Goal: Book appointment/travel/reservation

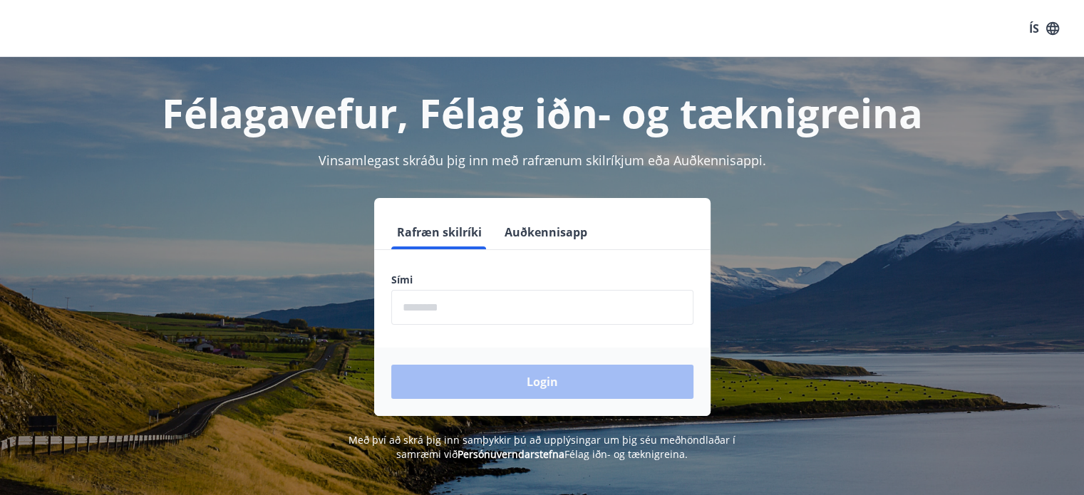
click at [484, 324] on form "Rafræn skilríki Auðkennisapp Sími ​ Login" at bounding box center [542, 315] width 336 height 201
click at [484, 308] on input "phone" at bounding box center [542, 307] width 302 height 35
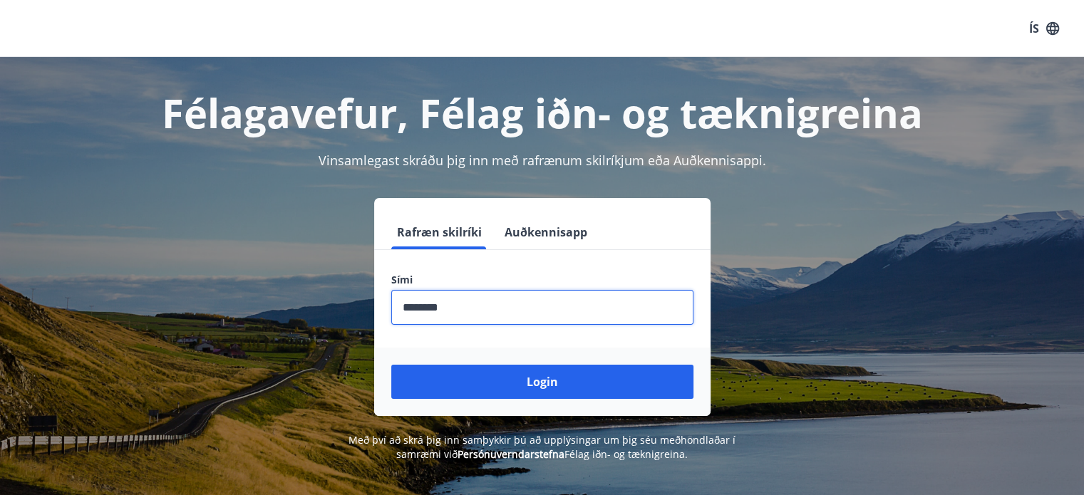
type input "********"
click at [391, 365] on button "Login" at bounding box center [542, 382] width 302 height 34
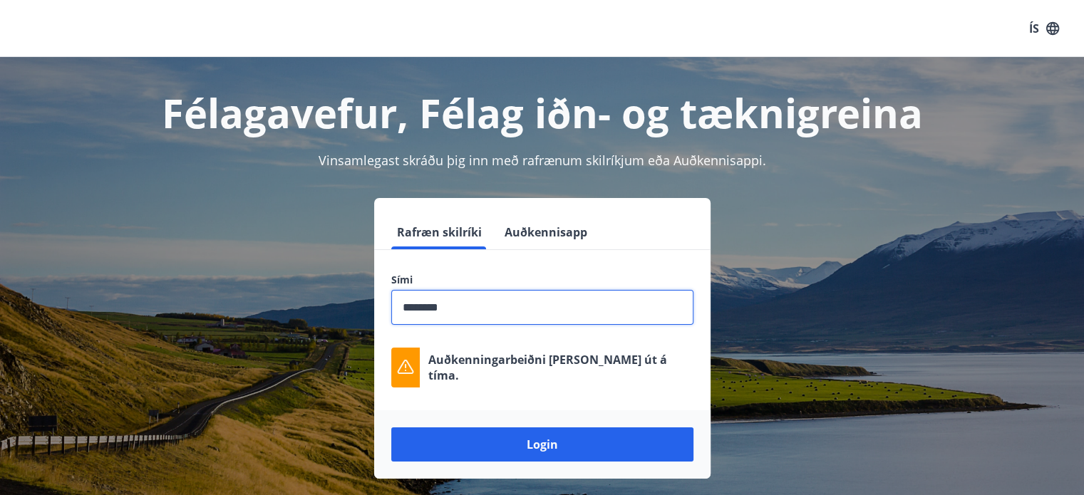
click at [391, 427] on button "Login" at bounding box center [542, 444] width 302 height 34
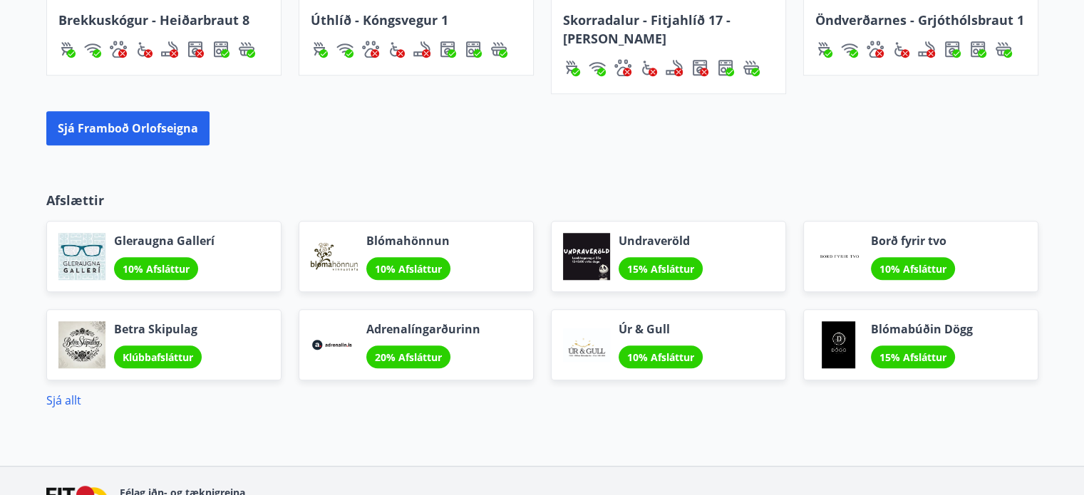
scroll to position [1160, 0]
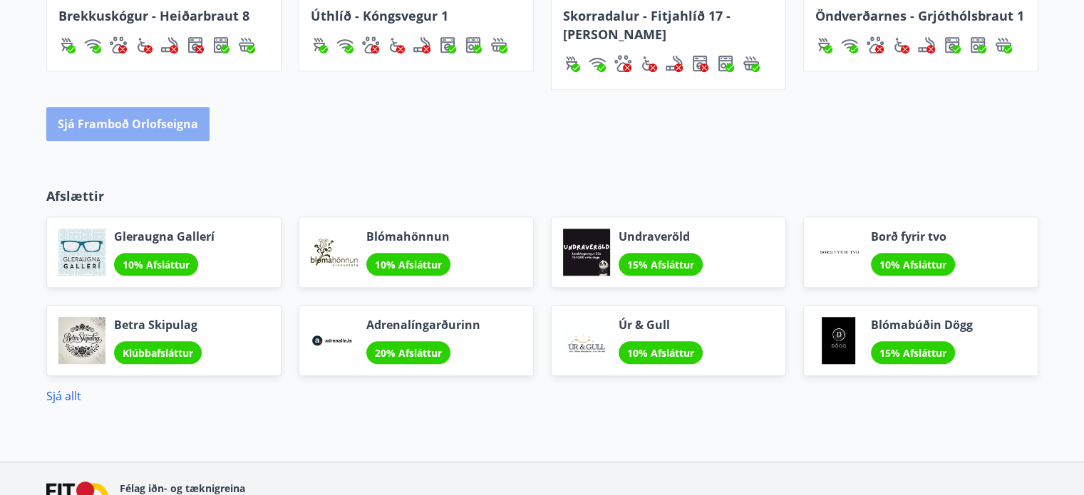
click at [128, 129] on button "Sjá framboð orlofseigna" at bounding box center [127, 124] width 163 height 34
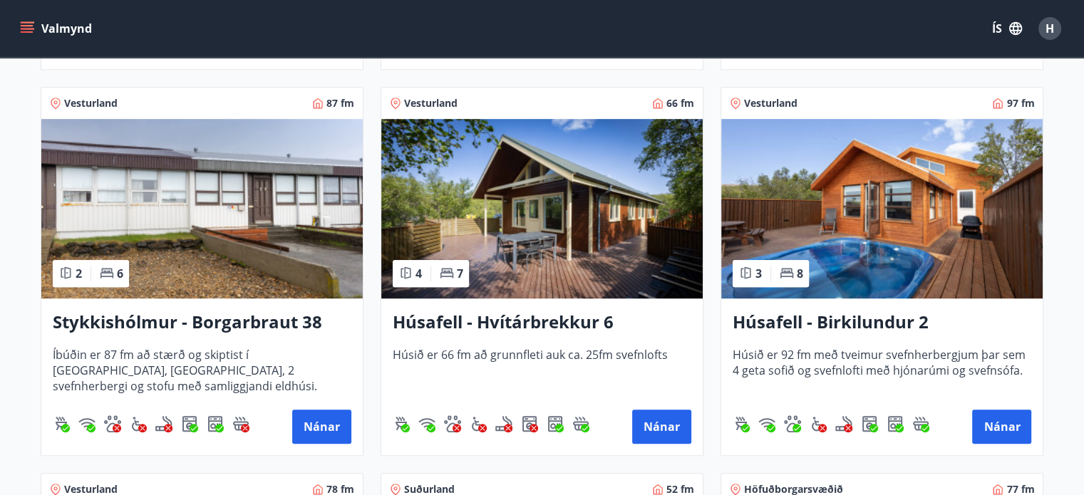
scroll to position [627, 0]
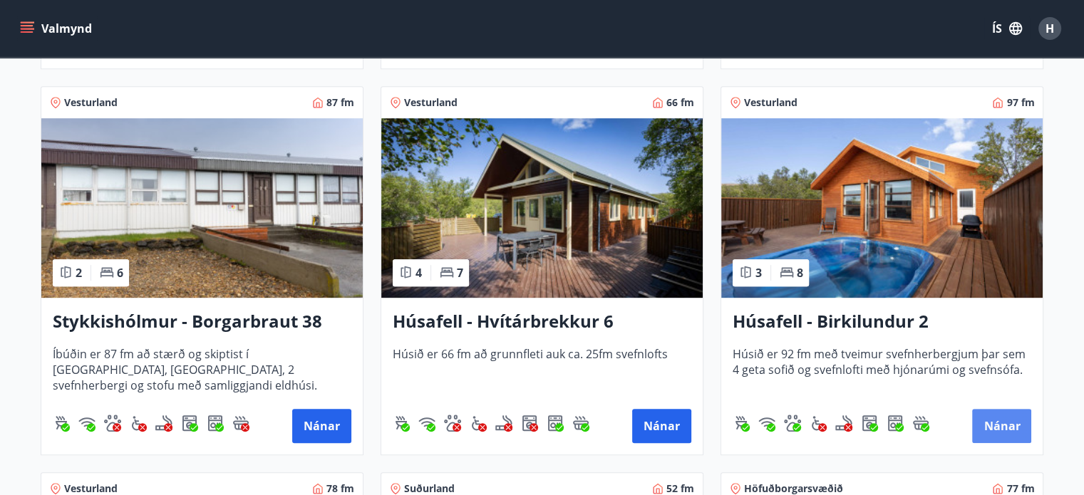
click at [992, 427] on button "Nánar" at bounding box center [1001, 426] width 59 height 34
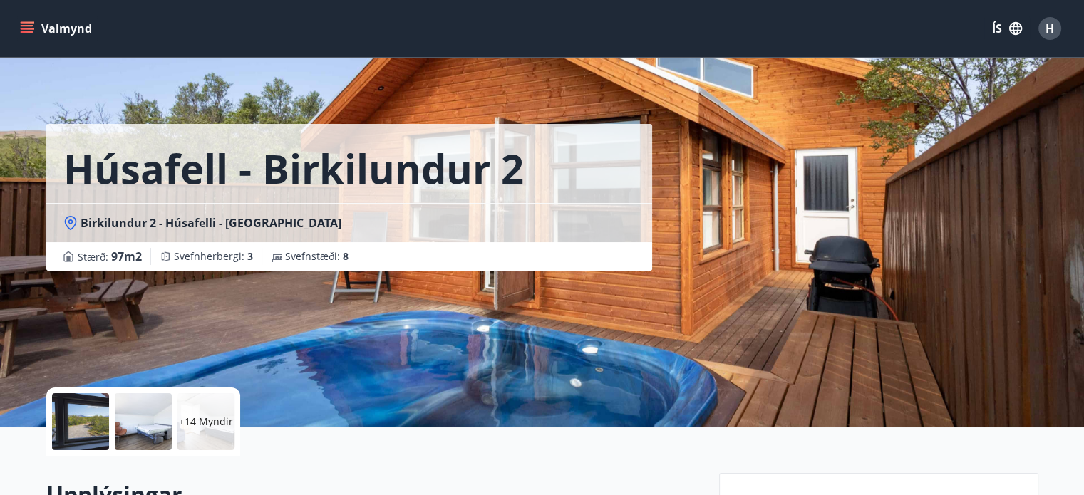
click at [265, 239] on div "Birkilundur 2 - Húsafelli - [GEOGRAPHIC_DATA]" at bounding box center [349, 222] width 606 height 39
click at [19, 20] on button "Valmynd" at bounding box center [57, 29] width 81 height 26
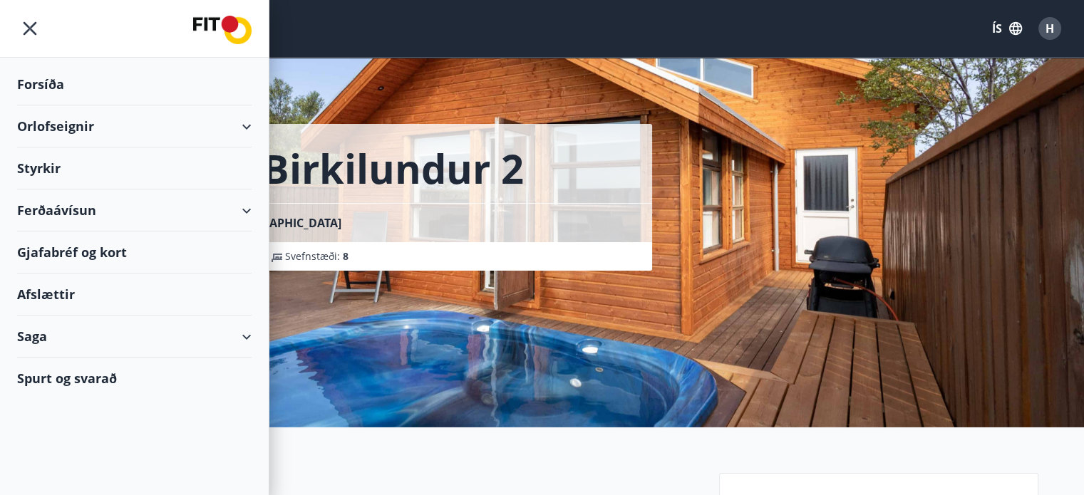
click at [246, 125] on div "Orlofseignir" at bounding box center [134, 126] width 234 height 42
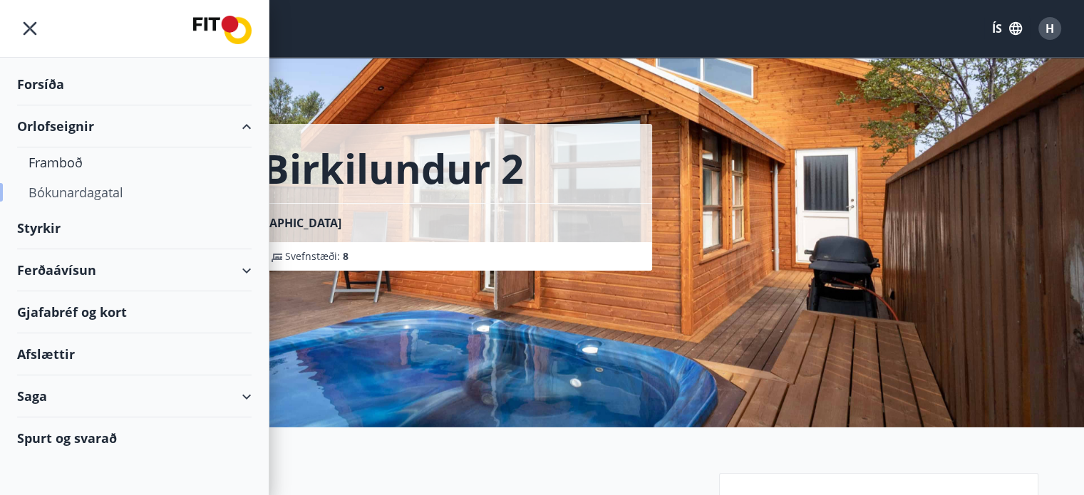
click at [104, 196] on div "Bókunardagatal" at bounding box center [134, 192] width 212 height 30
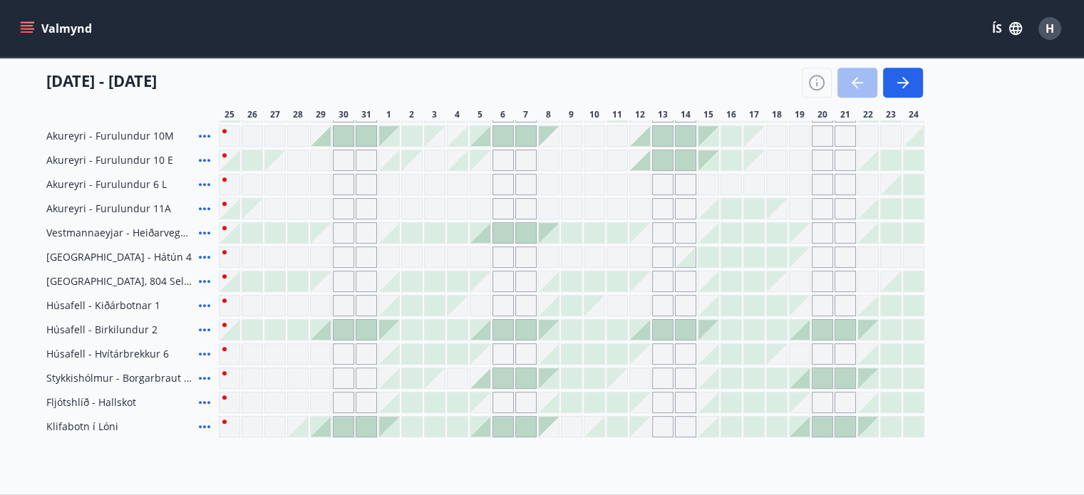
scroll to position [622, 0]
click at [805, 329] on div at bounding box center [799, 328] width 20 height 20
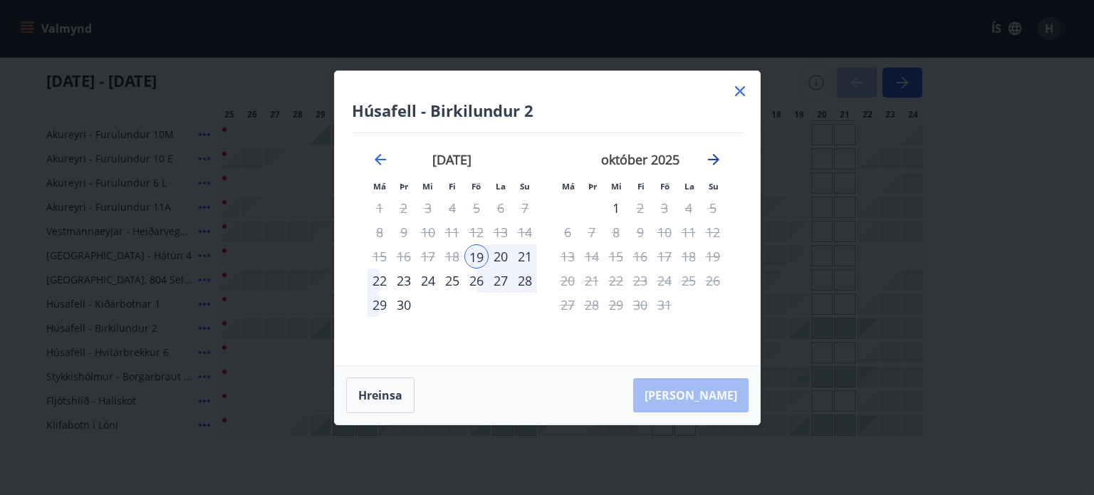
click at [712, 156] on icon "Move forward to switch to the next month." at bounding box center [713, 159] width 17 height 17
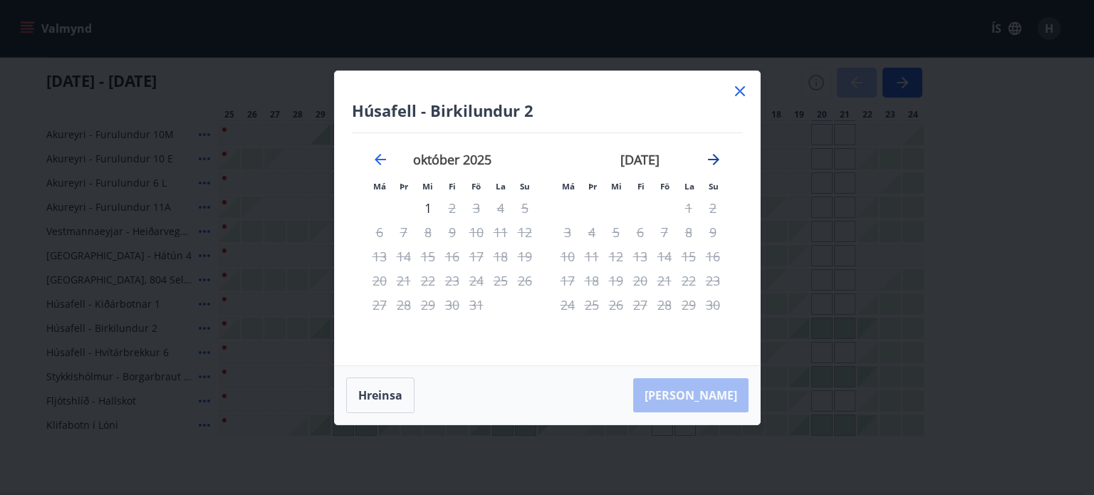
click at [718, 157] on icon "Move forward to switch to the next month." at bounding box center [713, 159] width 17 height 17
click at [376, 155] on icon "Move backward to switch to the previous month." at bounding box center [380, 159] width 17 height 17
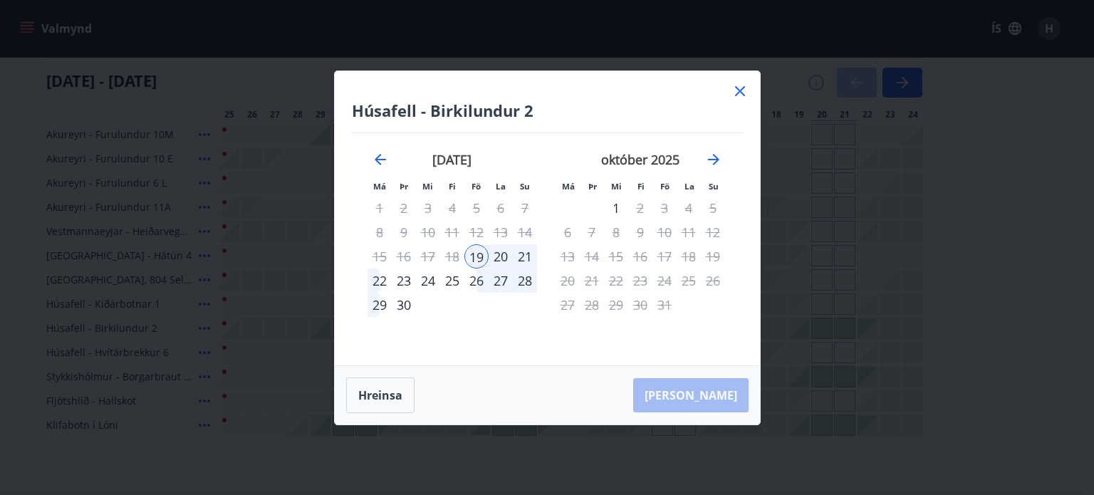
click at [479, 284] on div "26" at bounding box center [477, 281] width 24 height 24
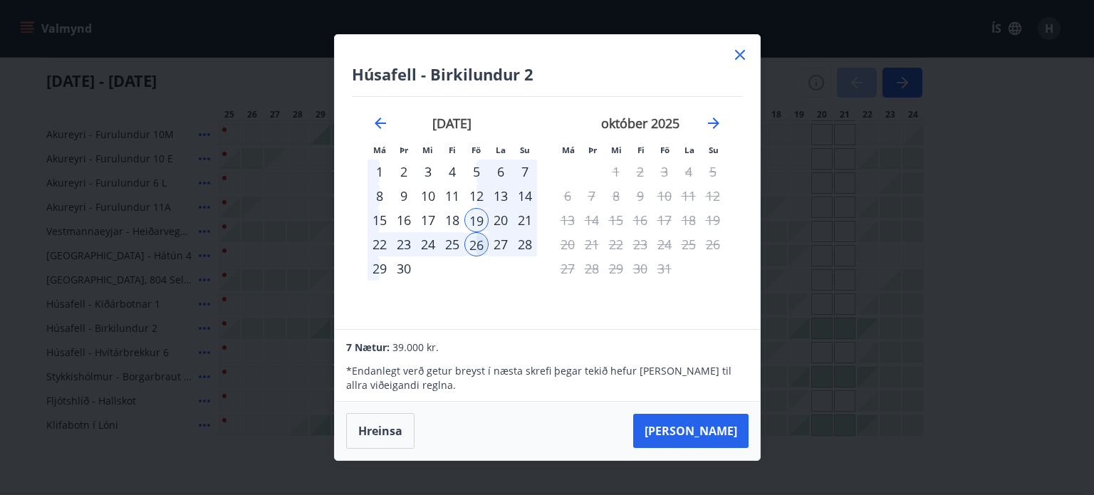
click at [522, 251] on div "28" at bounding box center [525, 244] width 24 height 24
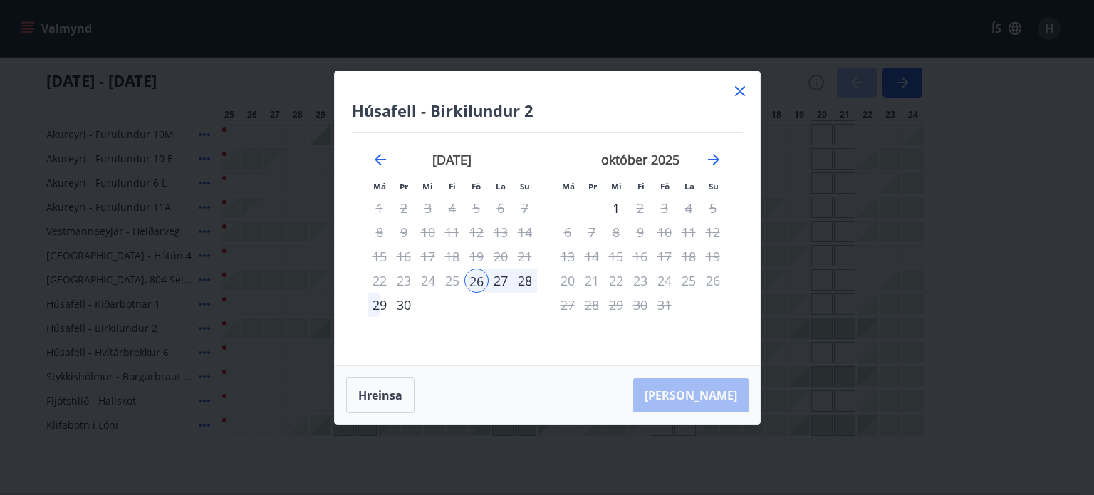
click at [526, 281] on div "28" at bounding box center [525, 281] width 24 height 24
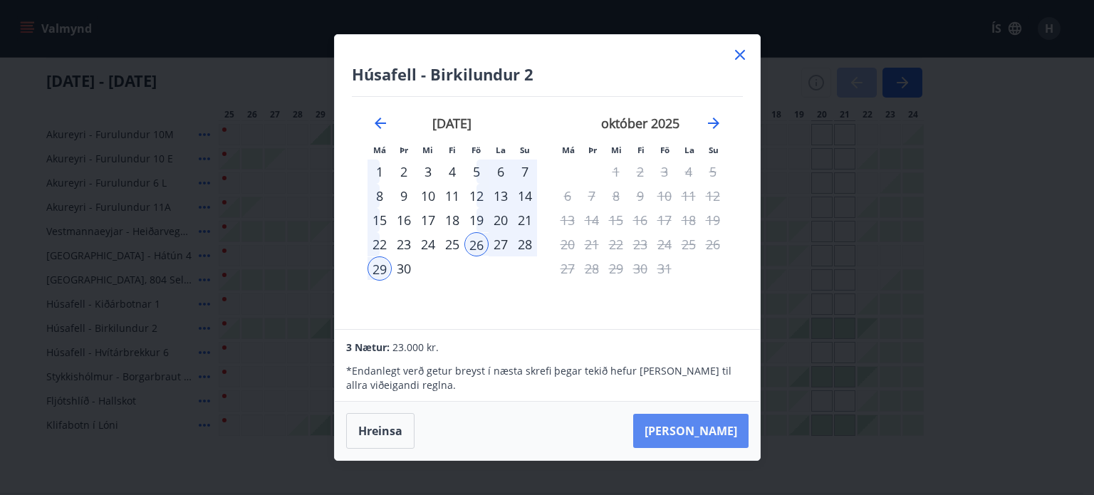
click at [724, 427] on button "[PERSON_NAME]" at bounding box center [690, 431] width 115 height 34
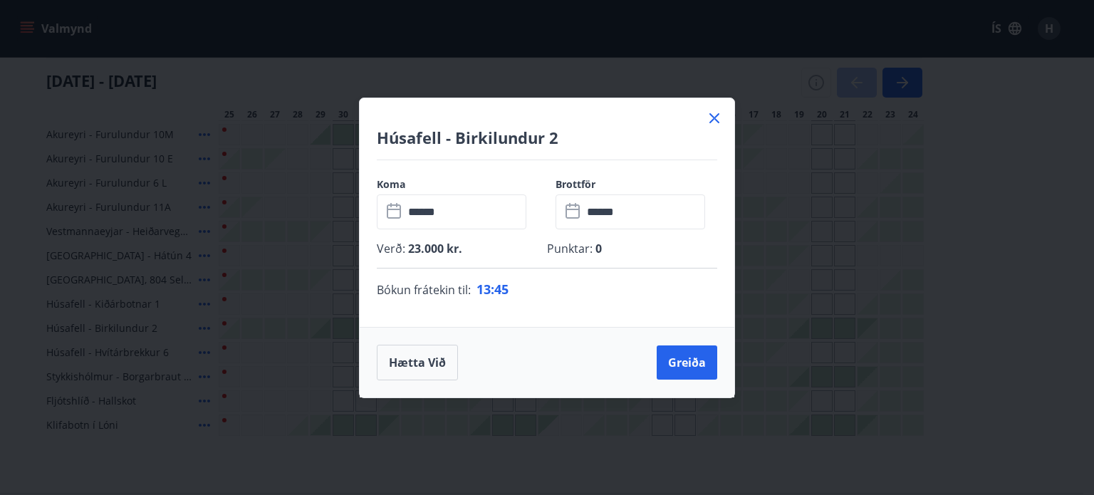
click at [715, 115] on icon at bounding box center [714, 118] width 17 height 17
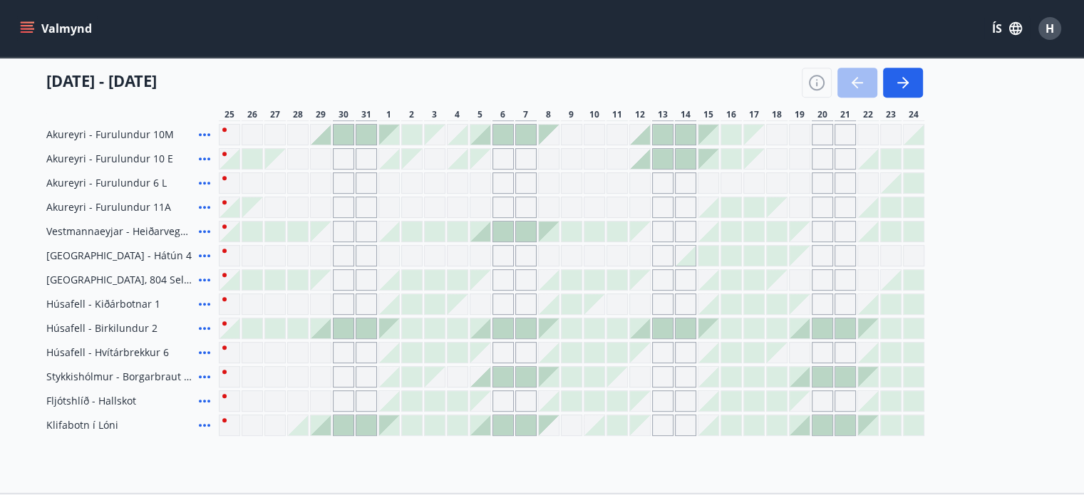
click at [641, 328] on div at bounding box center [640, 328] width 20 height 20
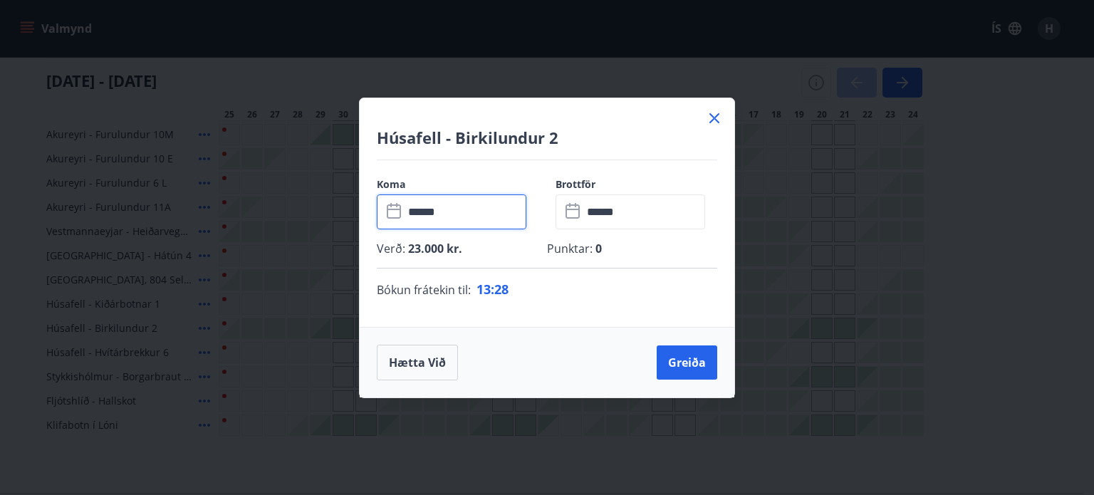
click at [437, 217] on input "******" at bounding box center [465, 211] width 123 height 35
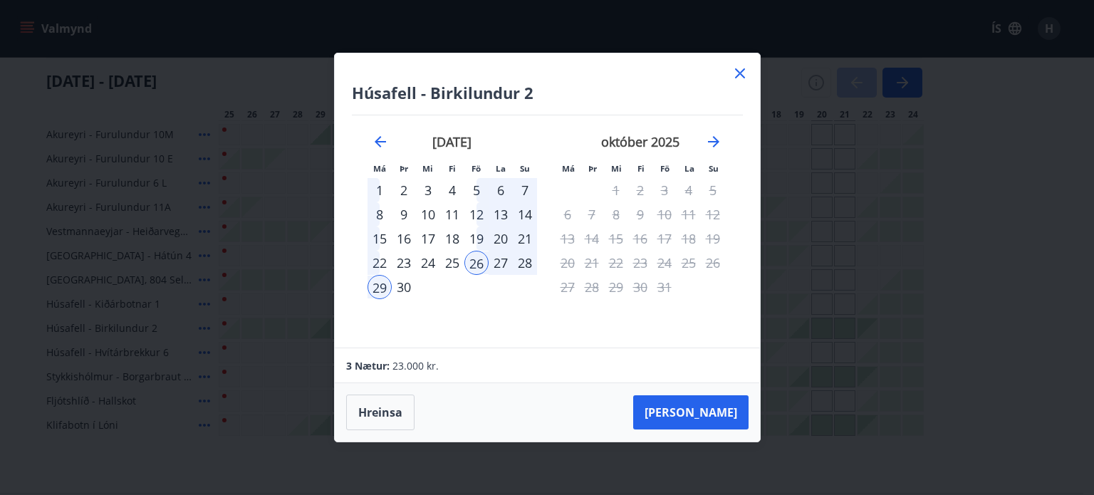
click at [477, 231] on div "19" at bounding box center [477, 239] width 24 height 24
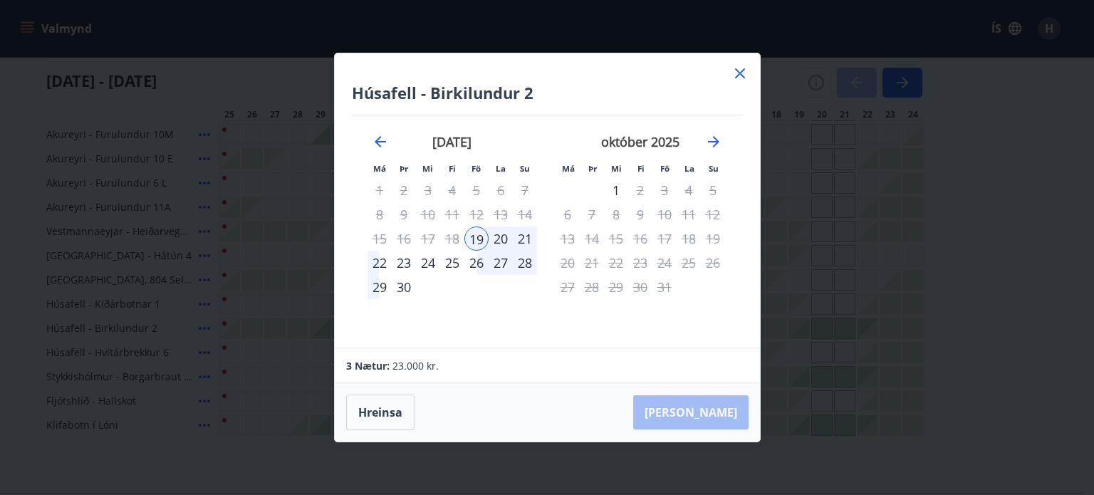
click at [379, 261] on div "22" at bounding box center [380, 263] width 24 height 24
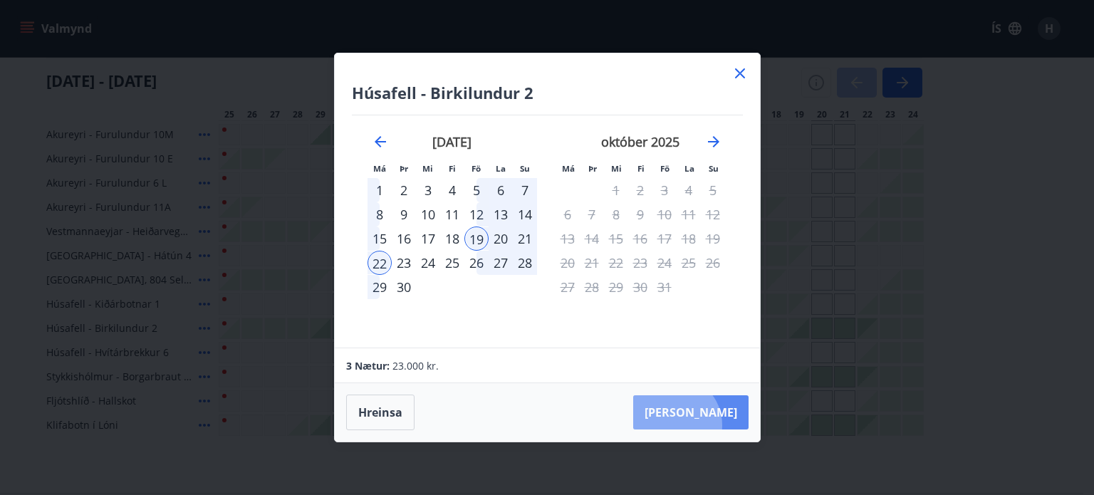
click at [717, 425] on button "[PERSON_NAME]" at bounding box center [690, 412] width 115 height 34
click at [717, 425] on div "[PERSON_NAME]" at bounding box center [547, 412] width 425 height 58
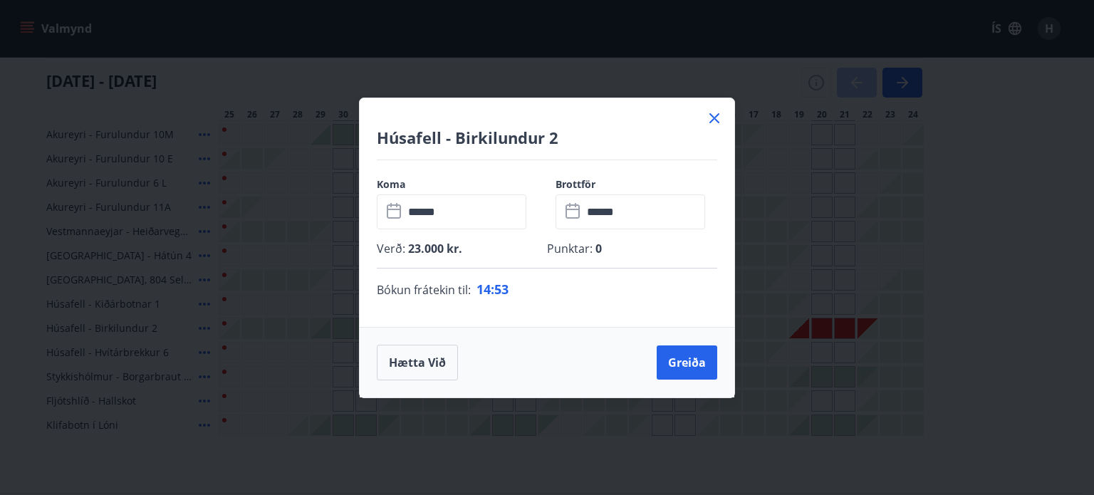
drag, startPoint x: 713, startPoint y: 120, endPoint x: 757, endPoint y: 103, distance: 46.7
click at [757, 103] on div "Húsafell - Birkilundur 2 Koma ​ ****** ​ Brottför ​ ****** ​ Verð : 23.000 kr. …" at bounding box center [547, 247] width 1094 height 495
click at [717, 113] on icon at bounding box center [714, 118] width 17 height 17
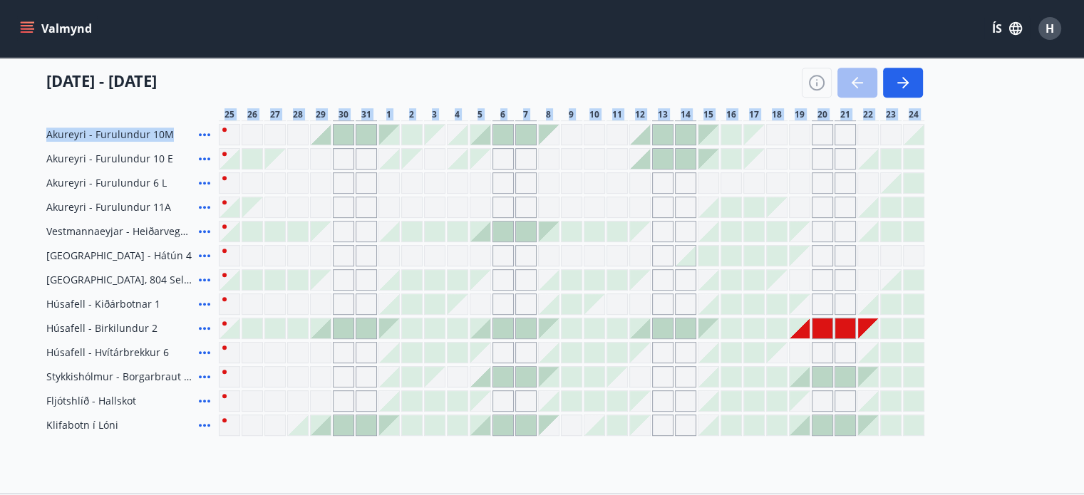
drag, startPoint x: 716, startPoint y: 121, endPoint x: 744, endPoint y: 63, distance: 64.0
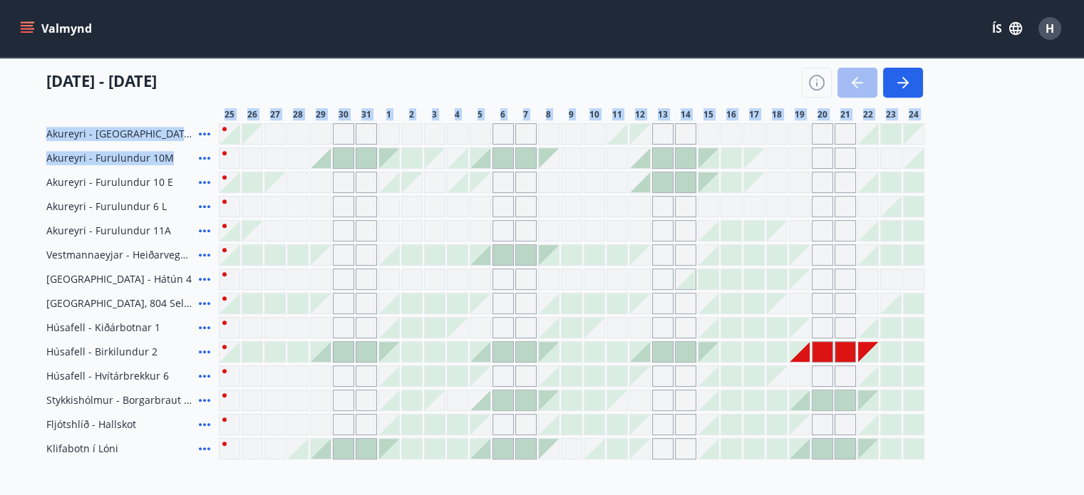
scroll to position [604, 0]
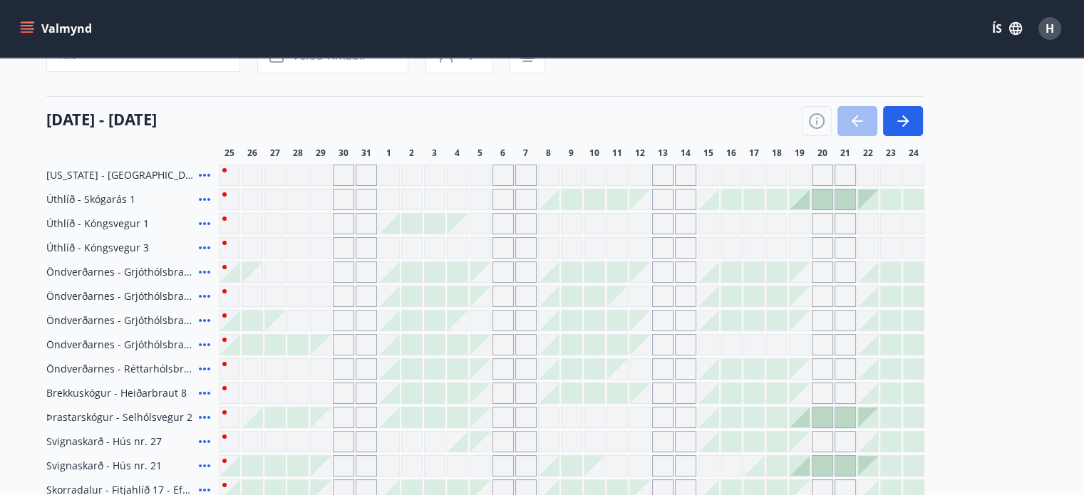
scroll to position [147, 0]
click at [915, 117] on button "button" at bounding box center [903, 119] width 40 height 30
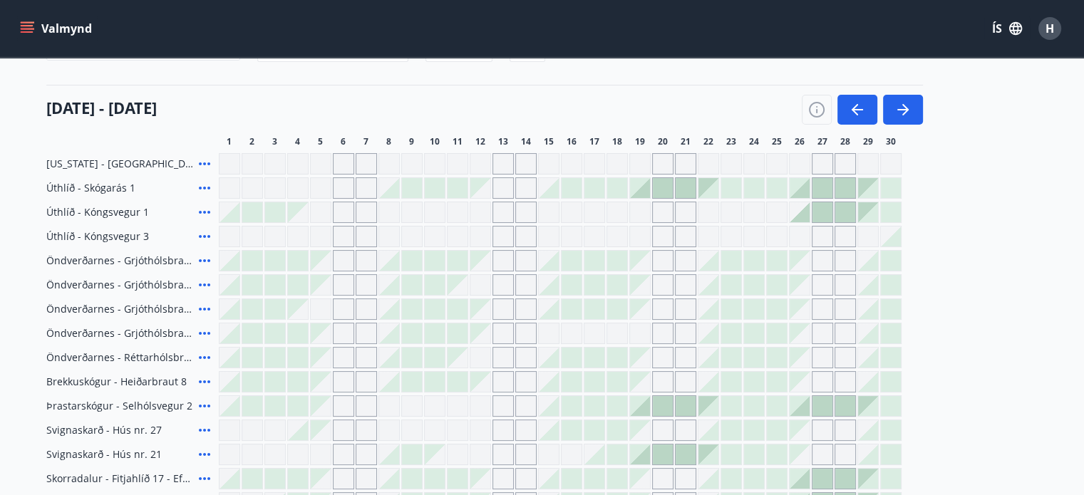
scroll to position [155, 0]
click at [904, 111] on icon "button" at bounding box center [902, 111] width 11 height 1
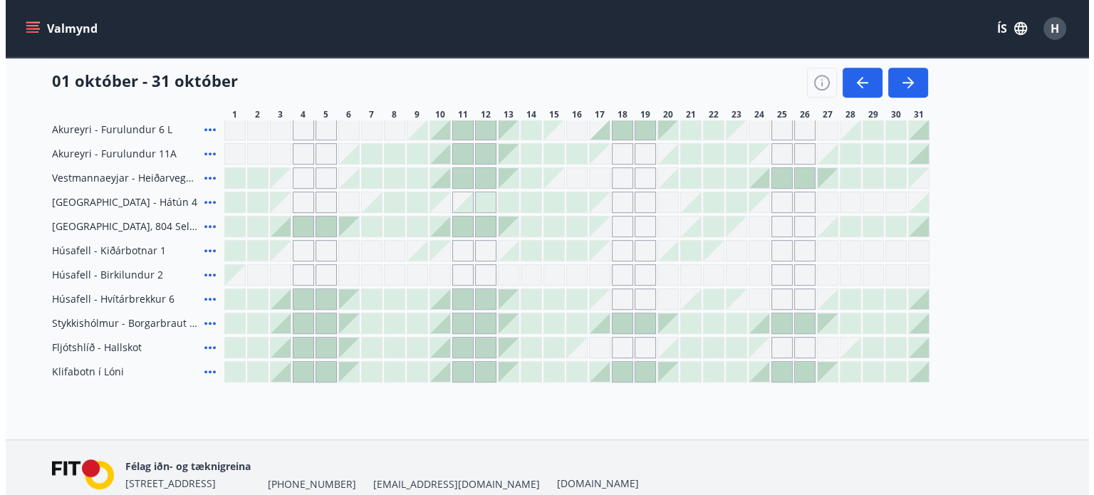
scroll to position [673, 0]
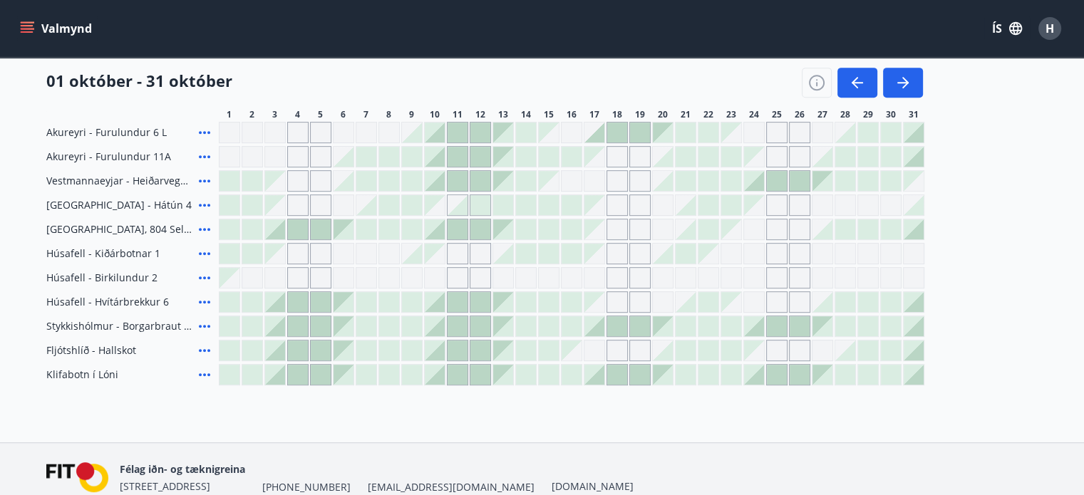
click at [202, 276] on icon at bounding box center [204, 277] width 17 height 17
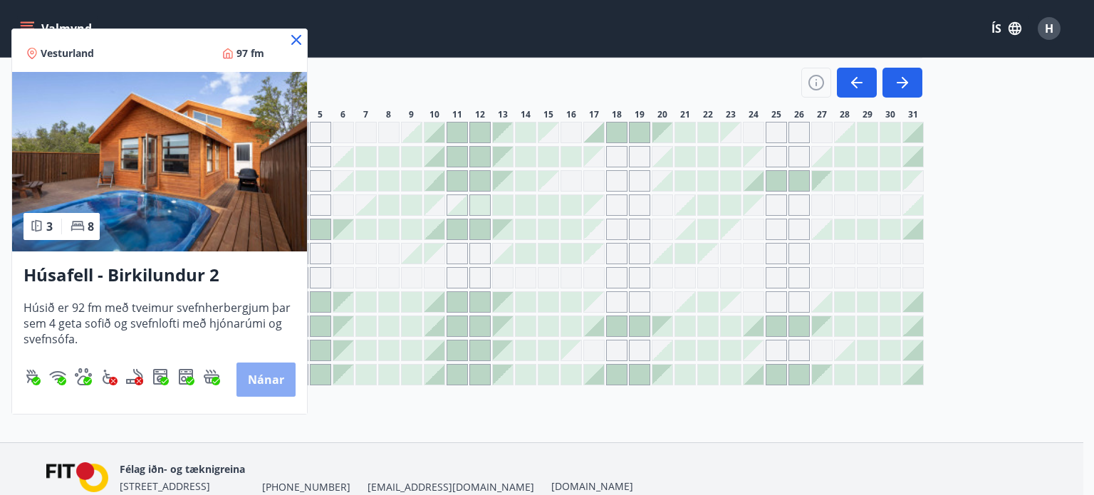
click at [276, 371] on button "Nánar" at bounding box center [266, 380] width 59 height 34
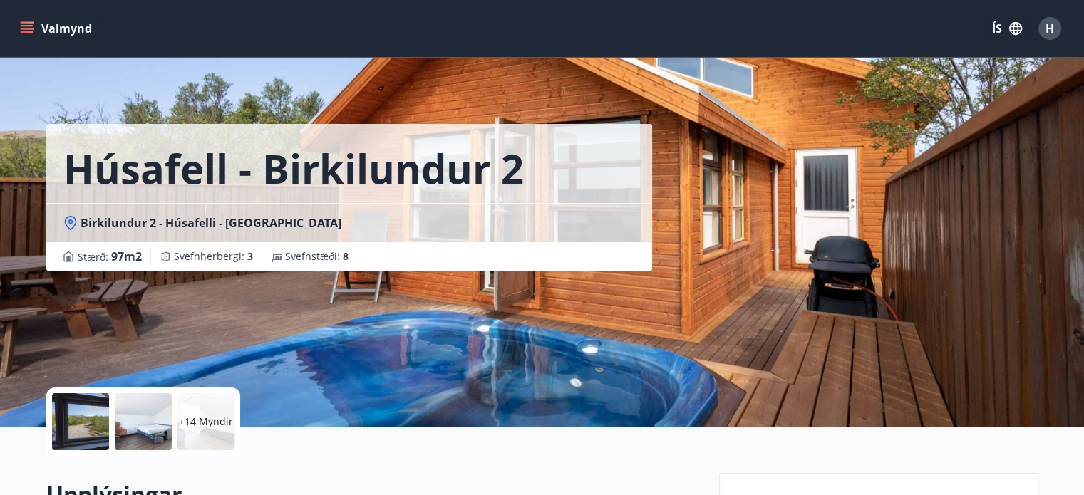
scroll to position [109, 0]
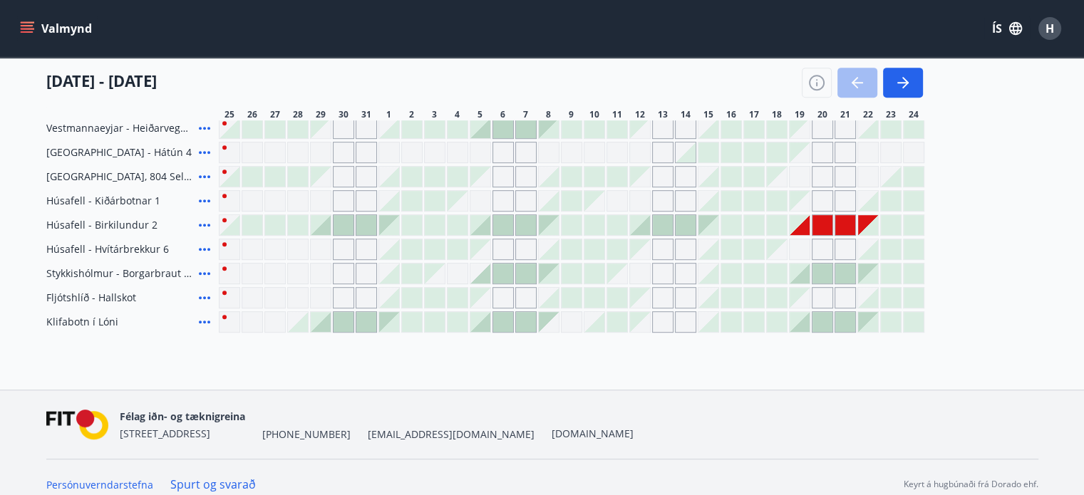
scroll to position [727, 0]
click at [906, 83] on icon "button" at bounding box center [902, 82] width 11 height 1
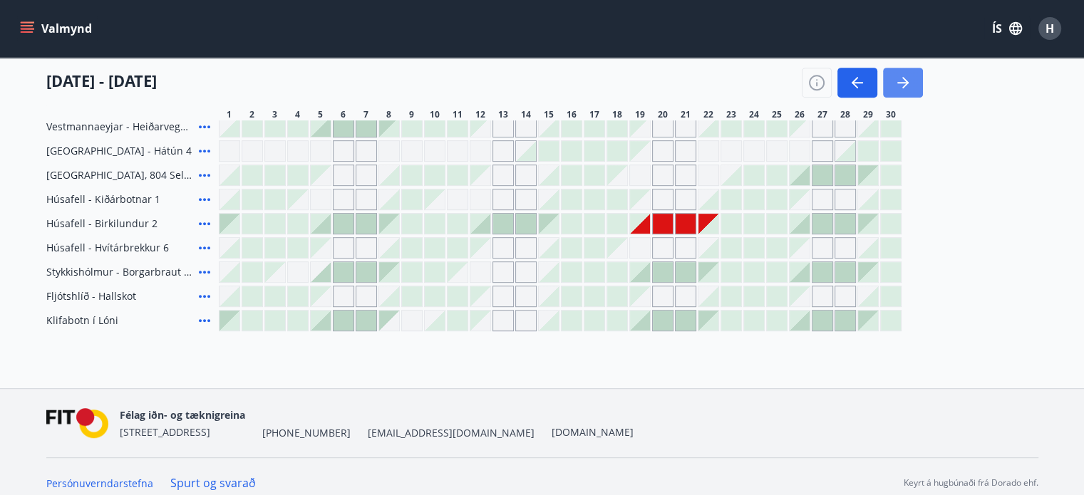
click at [909, 78] on icon "button" at bounding box center [902, 82] width 17 height 17
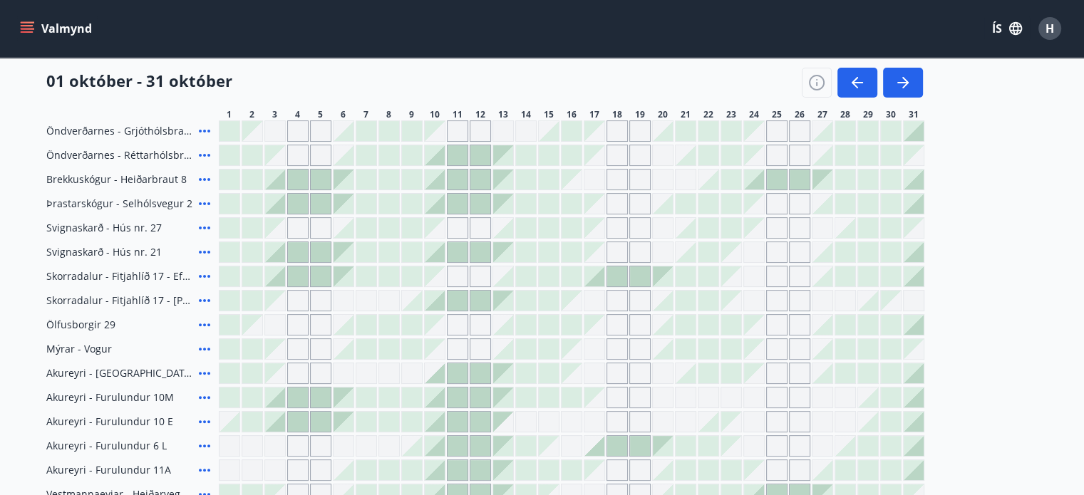
scroll to position [356, 0]
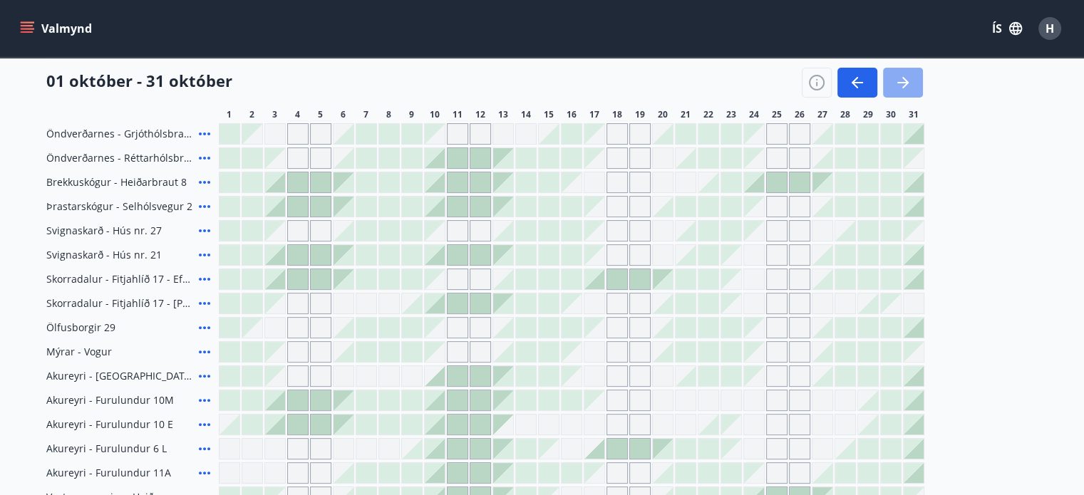
click at [915, 96] on button "button" at bounding box center [903, 83] width 40 height 30
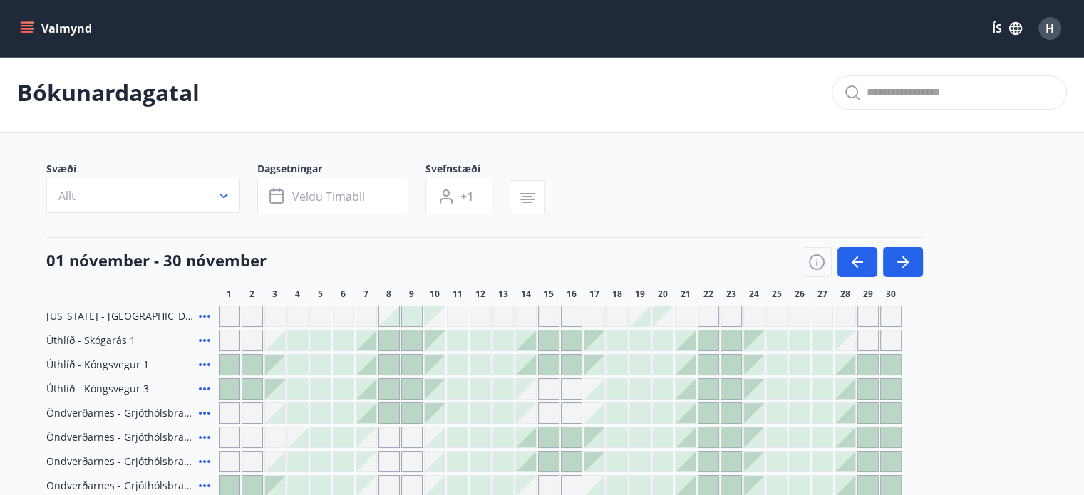
scroll to position [0, 0]
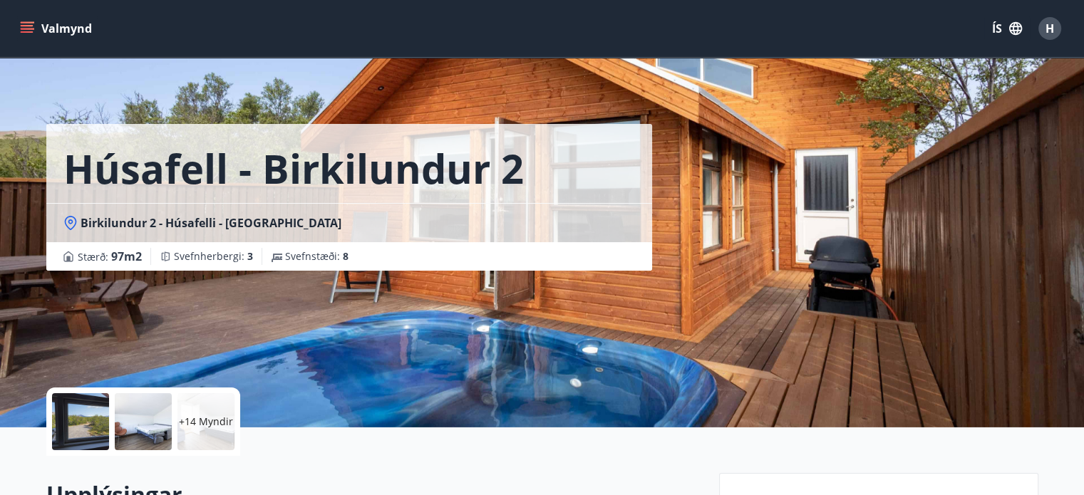
drag, startPoint x: 1083, startPoint y: 51, endPoint x: 1094, endPoint y: 139, distance: 88.3
click at [31, 25] on icon "menu" at bounding box center [27, 25] width 13 height 1
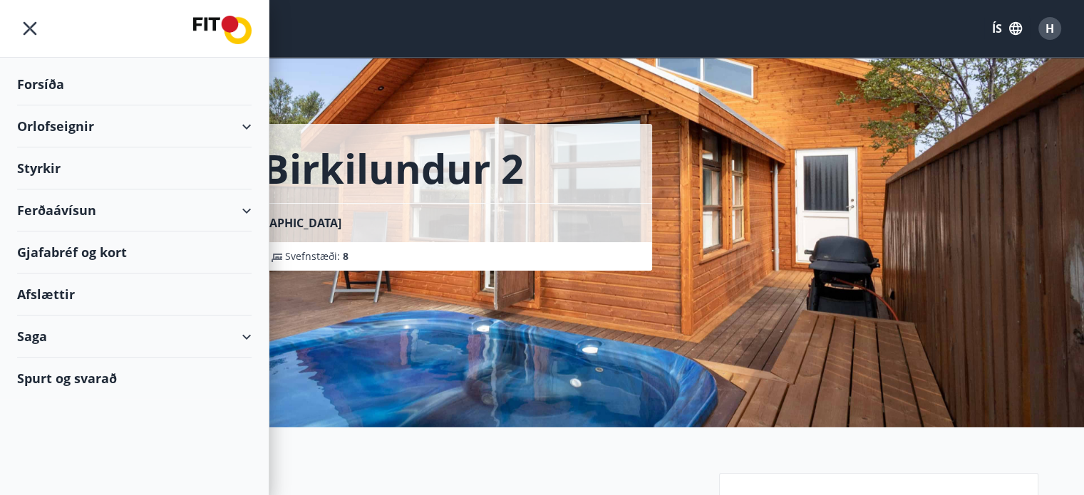
click at [169, 128] on div "Orlofseignir" at bounding box center [134, 126] width 234 height 42
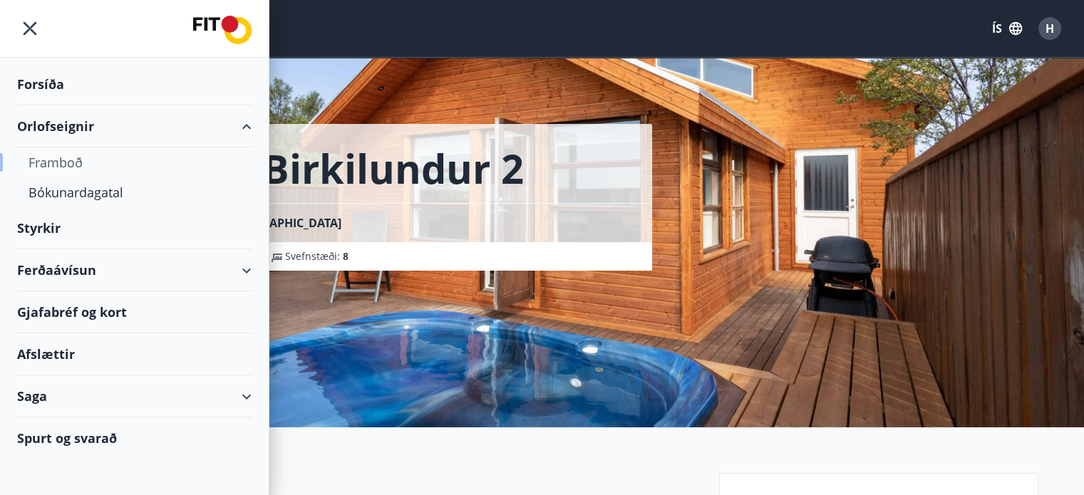
click at [66, 162] on div "Framboð" at bounding box center [134, 162] width 212 height 30
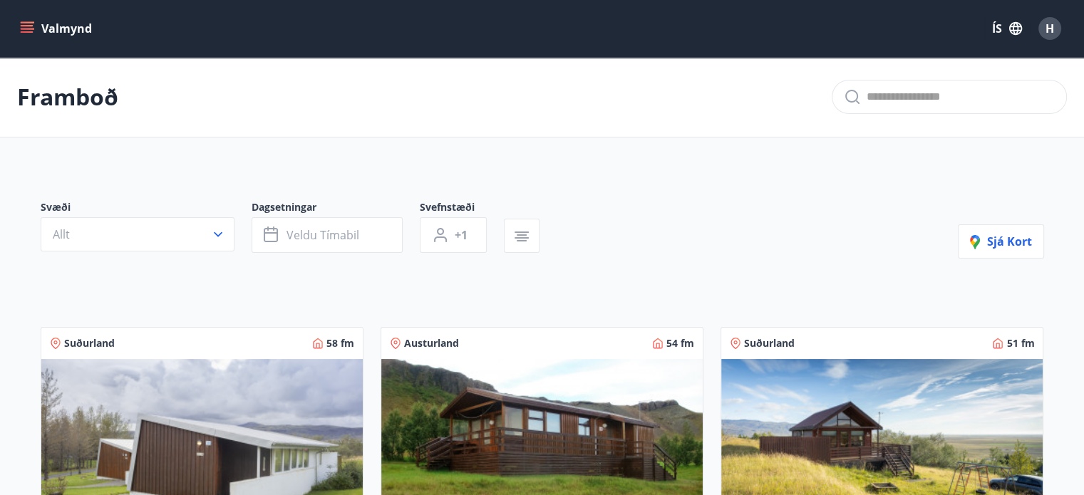
click at [28, 16] on button "Valmynd" at bounding box center [57, 29] width 81 height 26
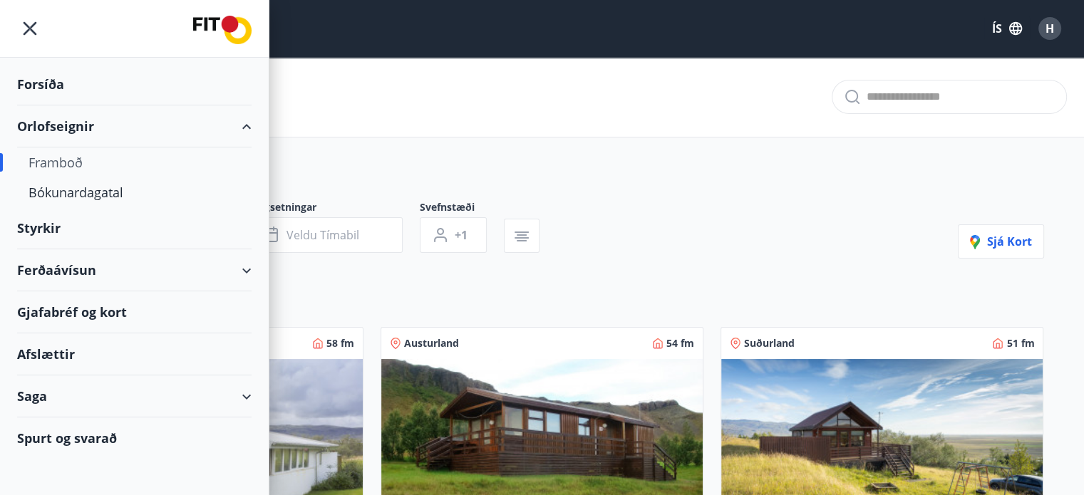
click at [58, 73] on div "Forsíða" at bounding box center [134, 84] width 234 height 42
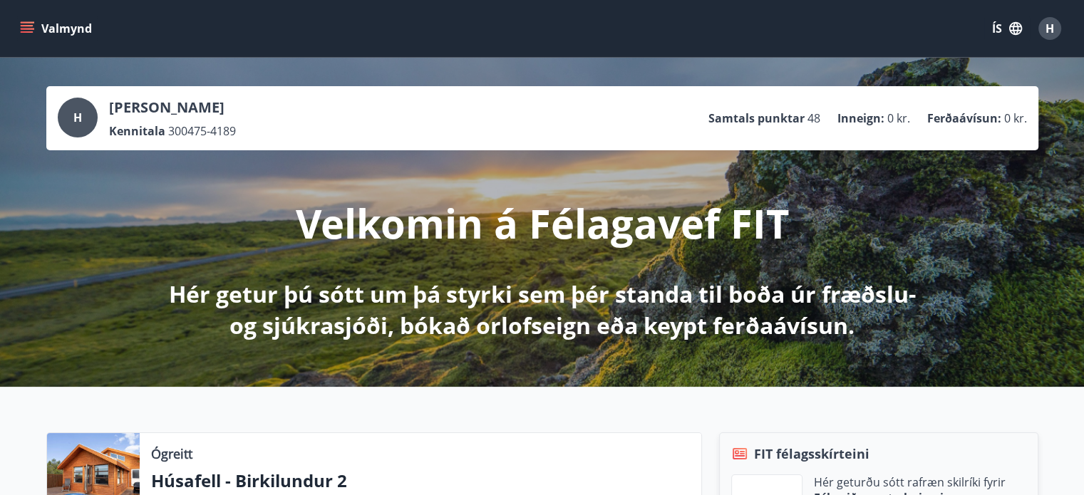
click at [23, 34] on icon "menu" at bounding box center [27, 28] width 14 height 14
